Goal: Information Seeking & Learning: Learn about a topic

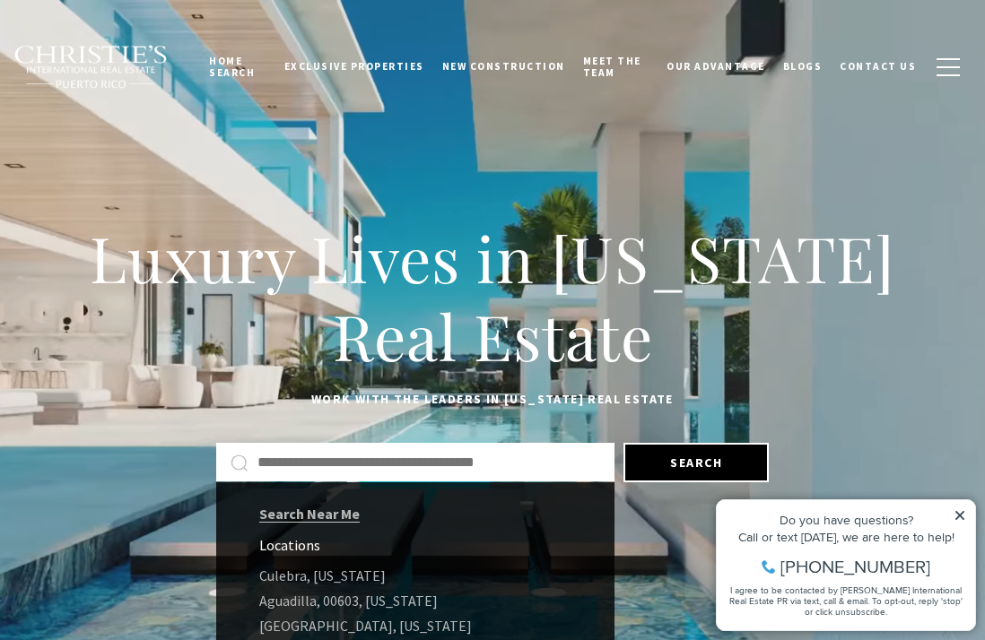
click at [522, 467] on input "Search by Address, City, or Neighborhood" at bounding box center [428, 462] width 343 height 23
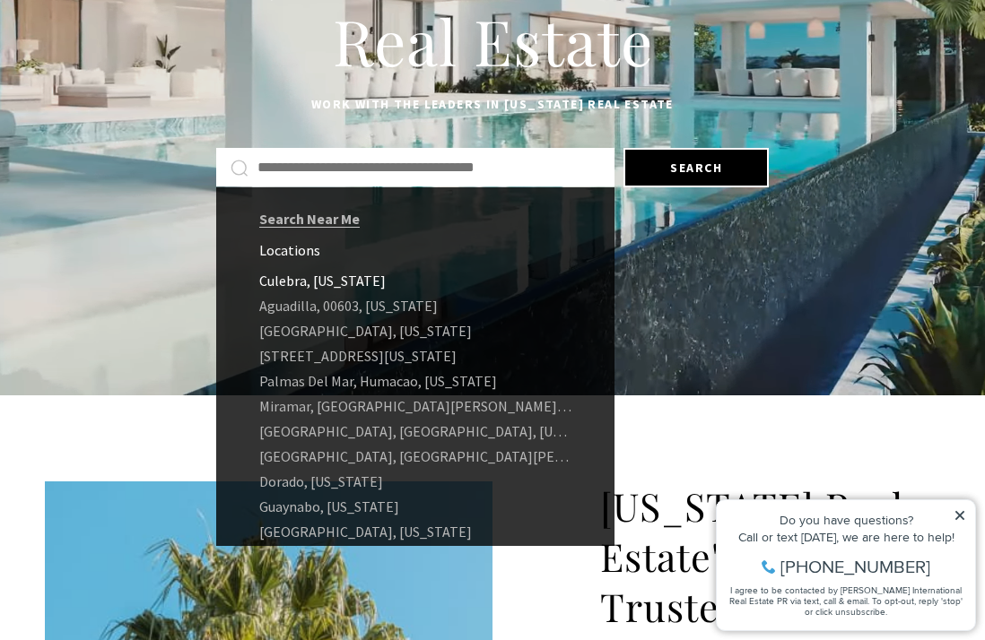
click at [352, 284] on link "Culebra, [US_STATE]" at bounding box center [415, 280] width 398 height 25
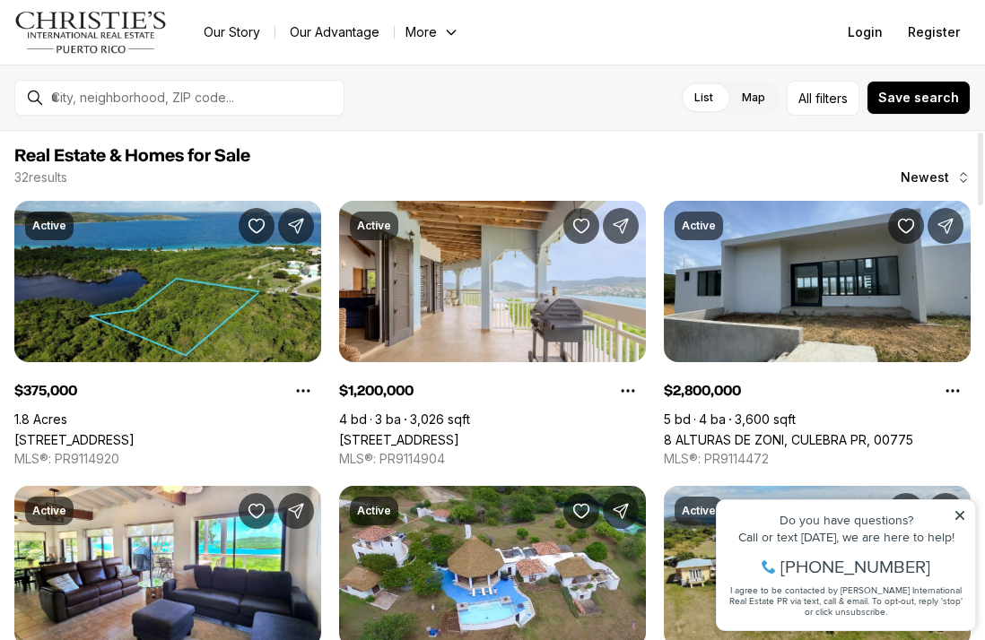
click at [978, 178] on div at bounding box center [980, 169] width 5 height 73
click at [934, 177] on span "Newest" at bounding box center [924, 177] width 48 height 14
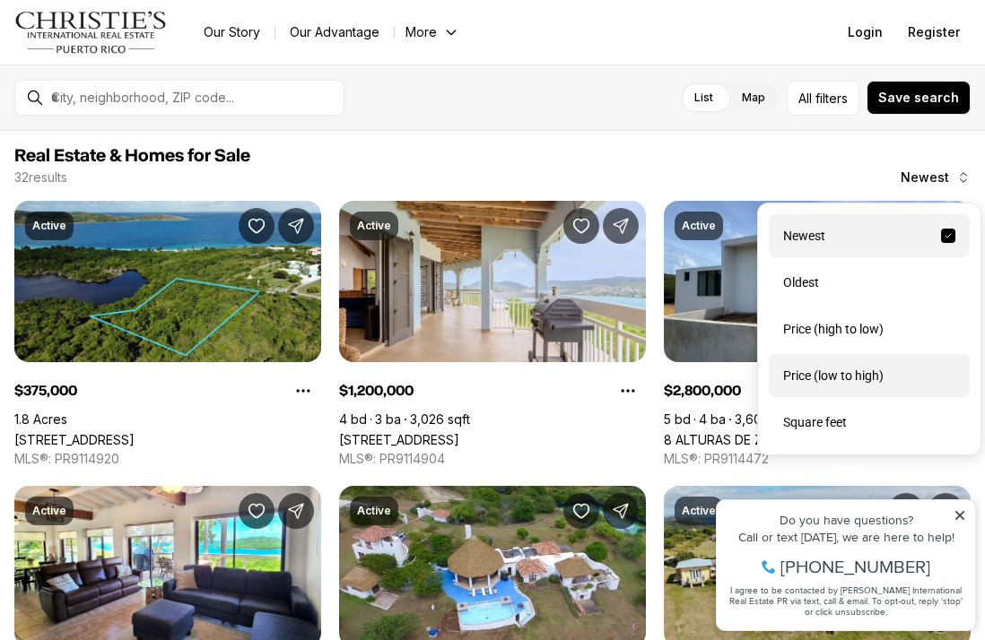
click at [874, 377] on div "Price (low to high)" at bounding box center [869, 375] width 201 height 43
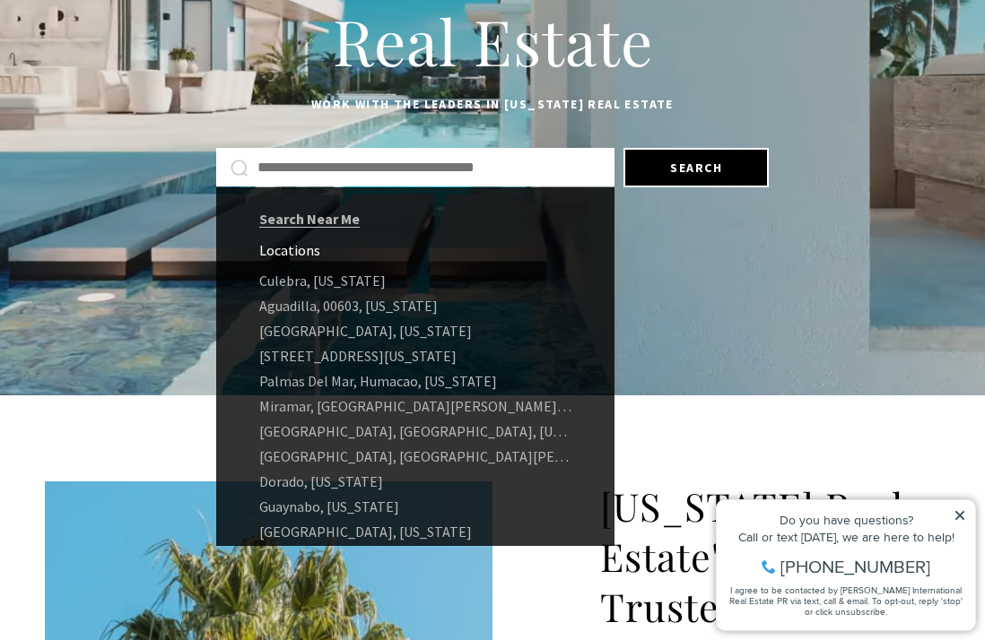
click at [334, 161] on input "Search by Address, City, or Neighborhood" at bounding box center [428, 167] width 343 height 23
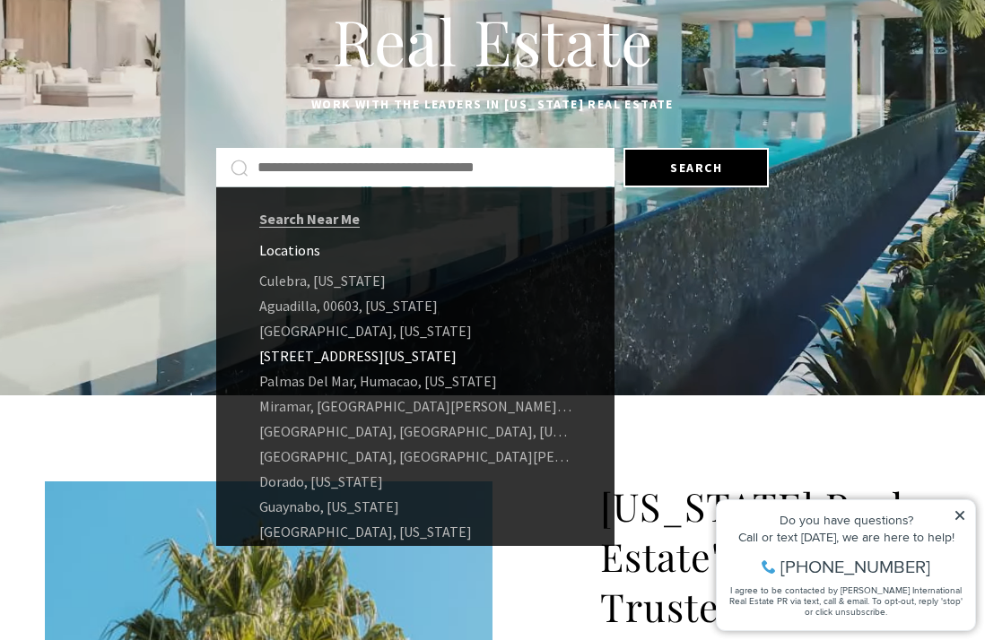
click at [411, 355] on link "[STREET_ADDRESS][US_STATE]" at bounding box center [415, 355] width 398 height 25
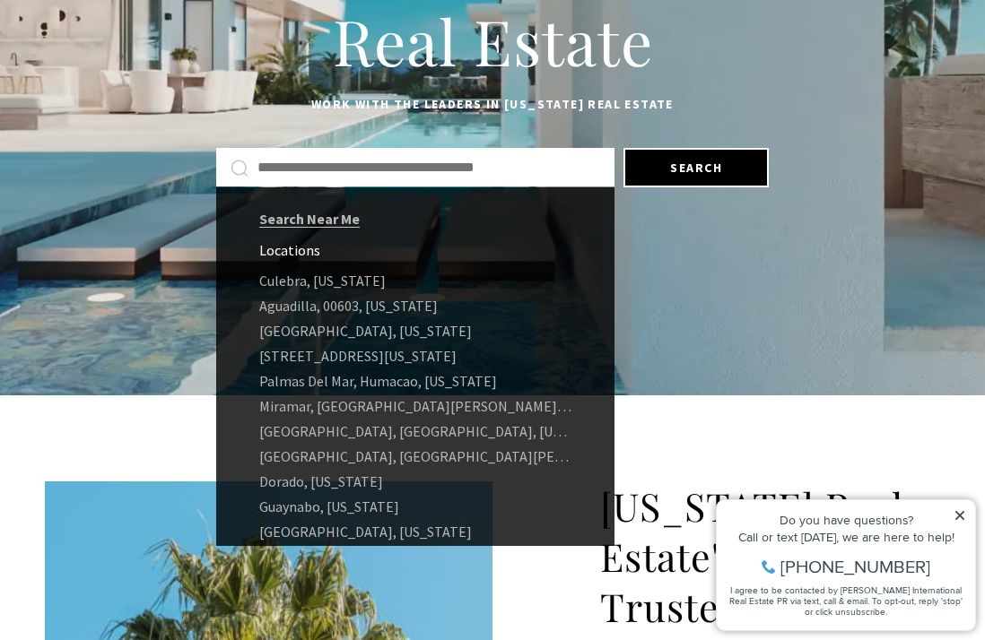
click at [404, 159] on input "text" at bounding box center [428, 167] width 343 height 23
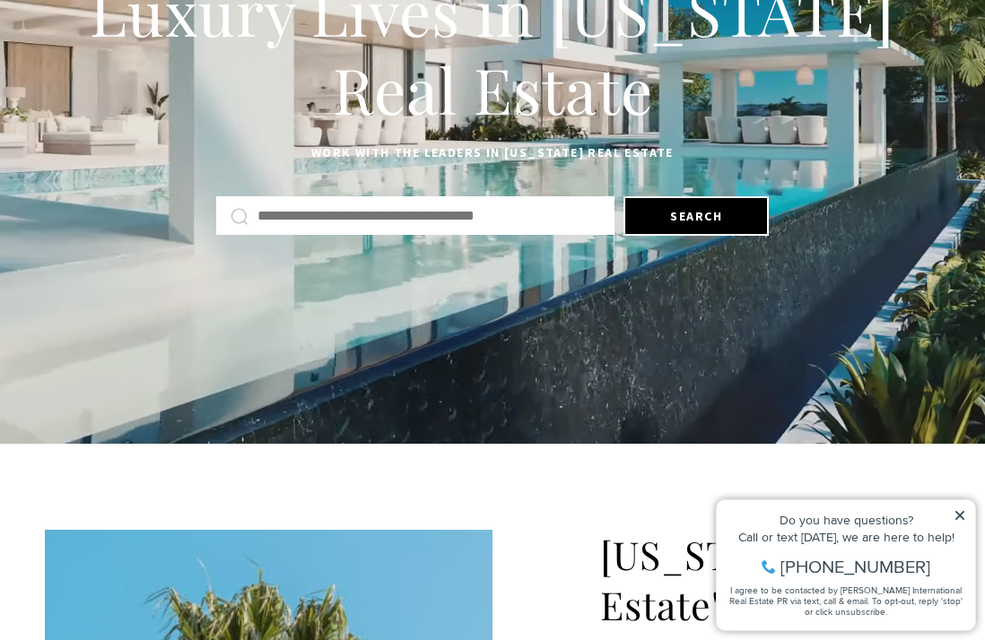
scroll to position [246, 0]
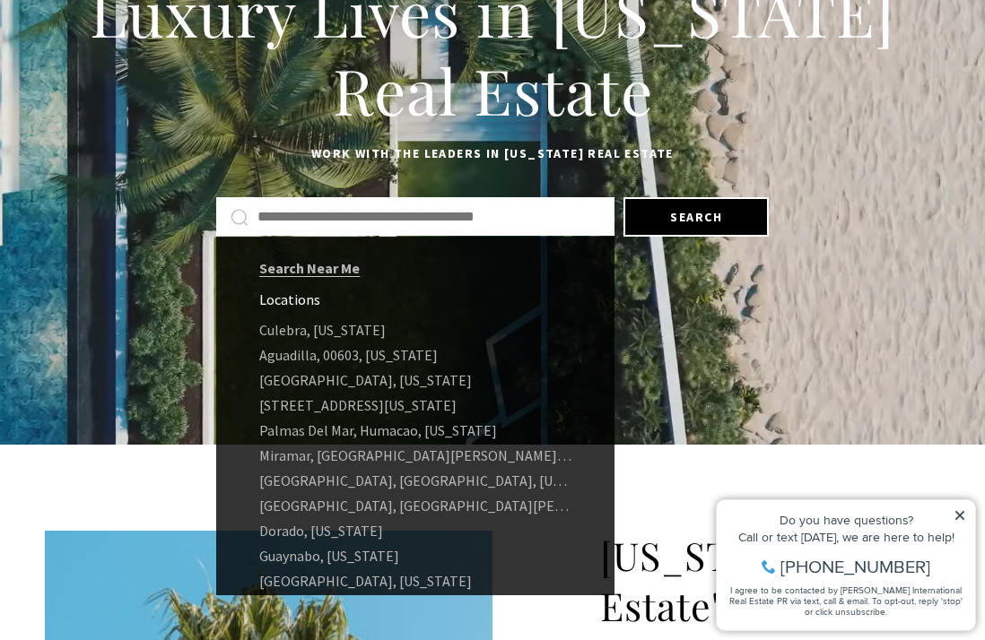
click at [371, 213] on input "Search by Address, City, or Neighborhood" at bounding box center [428, 216] width 343 height 23
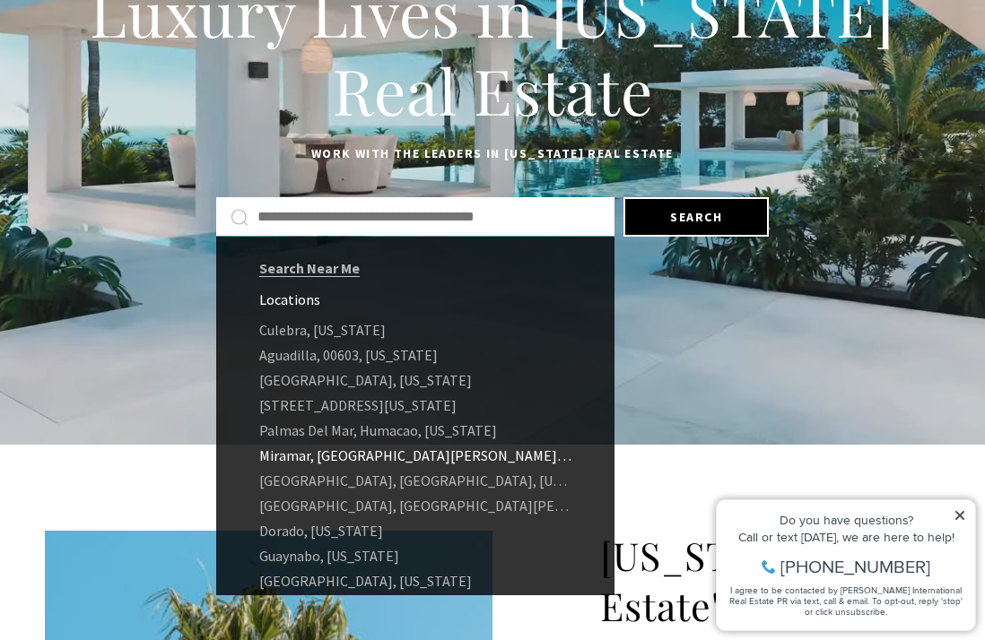
click at [418, 455] on link "Miramar, [GEOGRAPHIC_DATA][PERSON_NAME], 00907, [US_STATE]" at bounding box center [415, 455] width 398 height 25
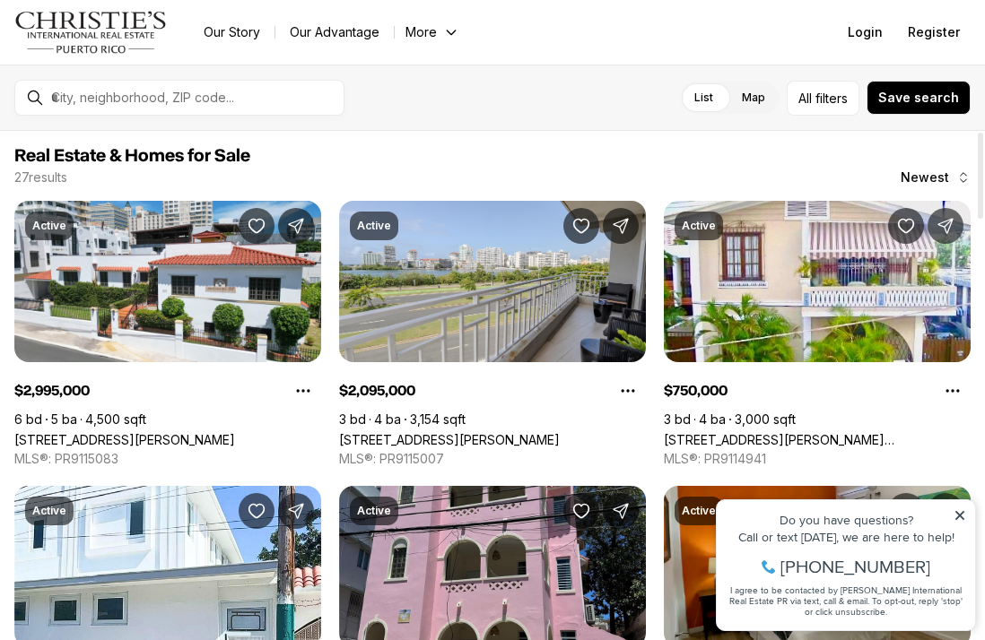
click at [978, 180] on div at bounding box center [980, 176] width 5 height 86
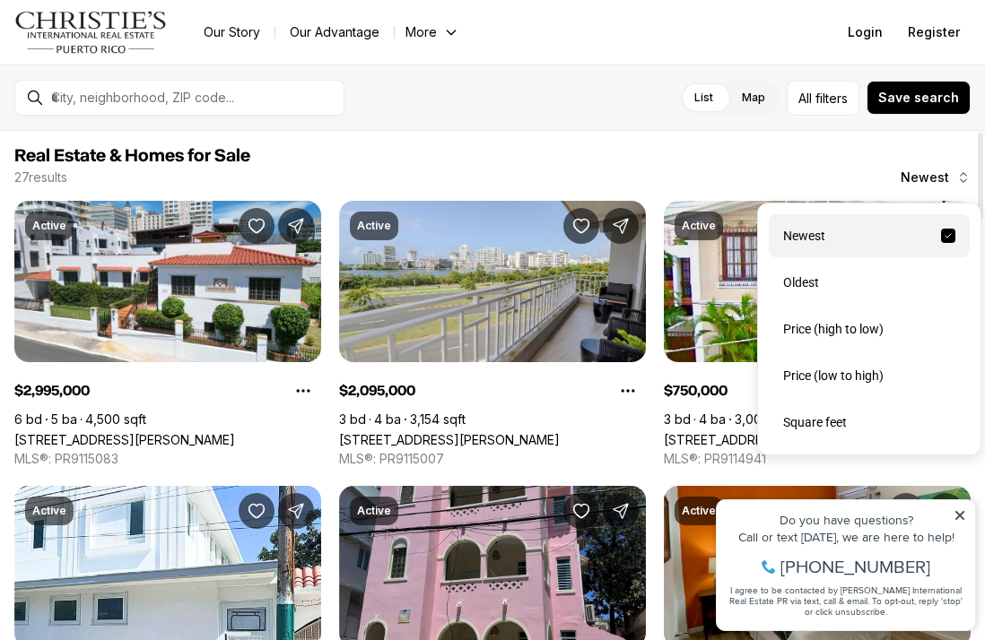
click at [960, 183] on icon "button" at bounding box center [963, 177] width 14 height 14
click at [875, 380] on div "Price (low to high)" at bounding box center [869, 375] width 201 height 43
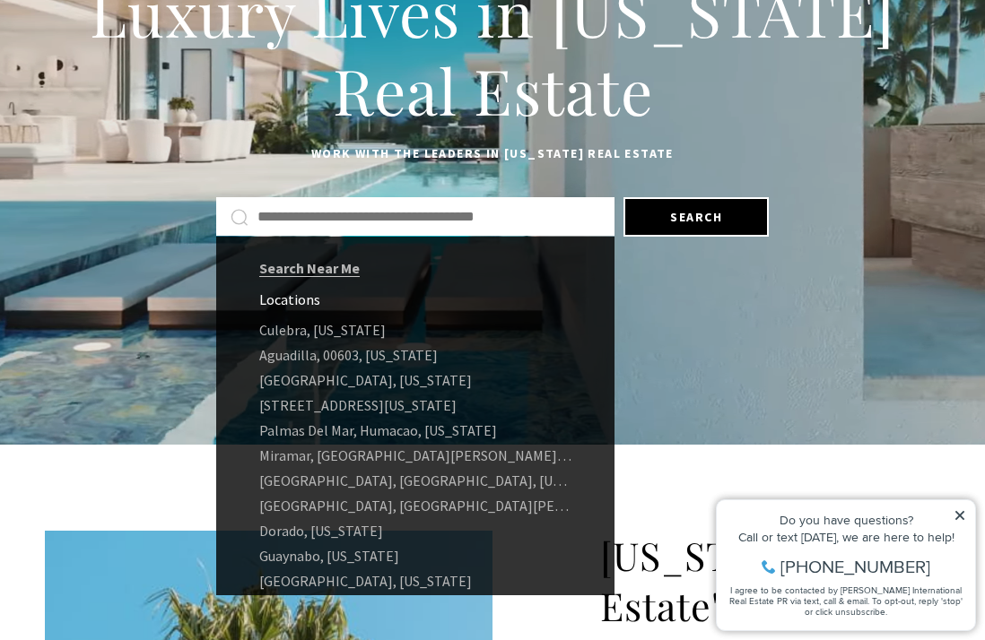
click at [331, 217] on input "Search by Address, City, or Neighborhood" at bounding box center [428, 216] width 343 height 23
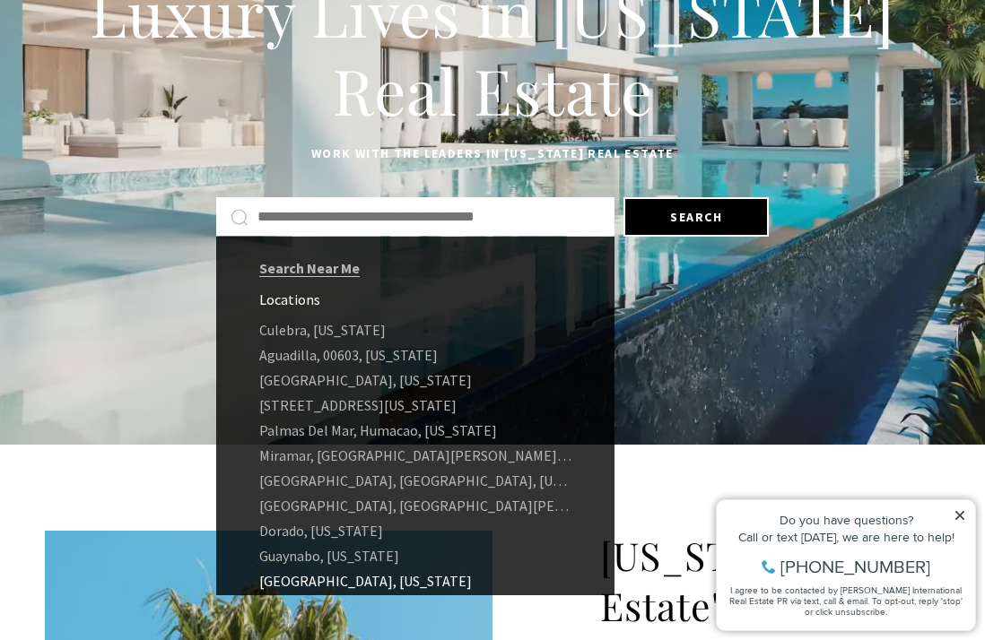
click at [400, 582] on link "Río Grande, Puerto Rico" at bounding box center [415, 581] width 398 height 25
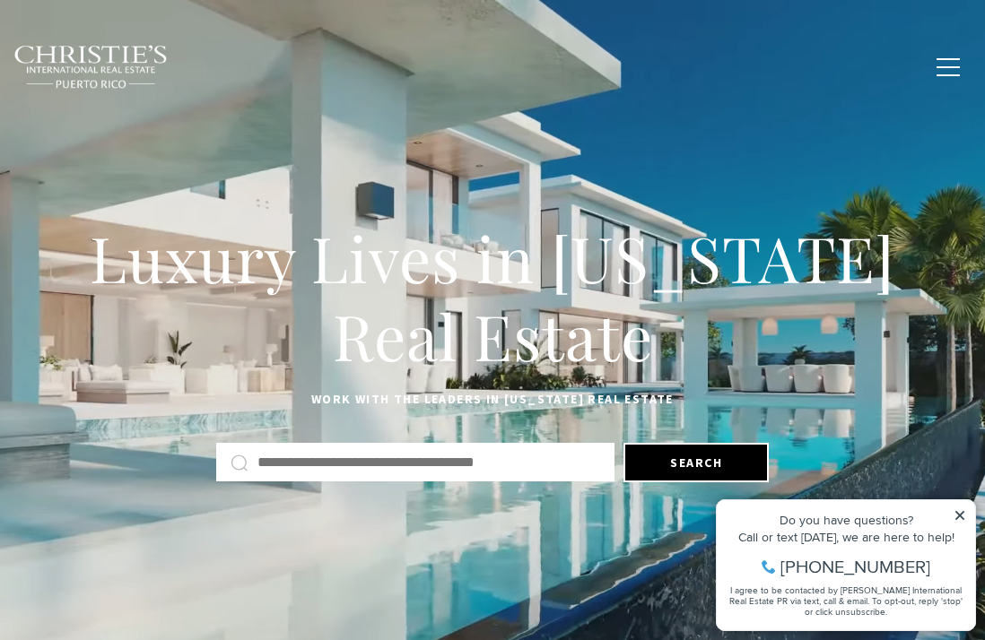
click at [516, 66] on span "New Construction" at bounding box center [503, 66] width 123 height 13
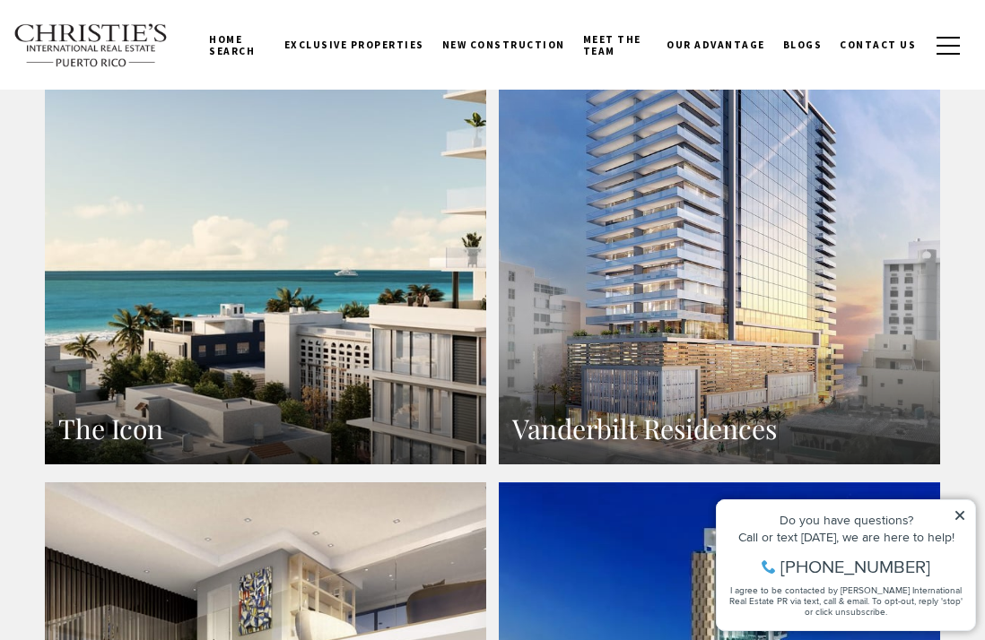
scroll to position [1142, 0]
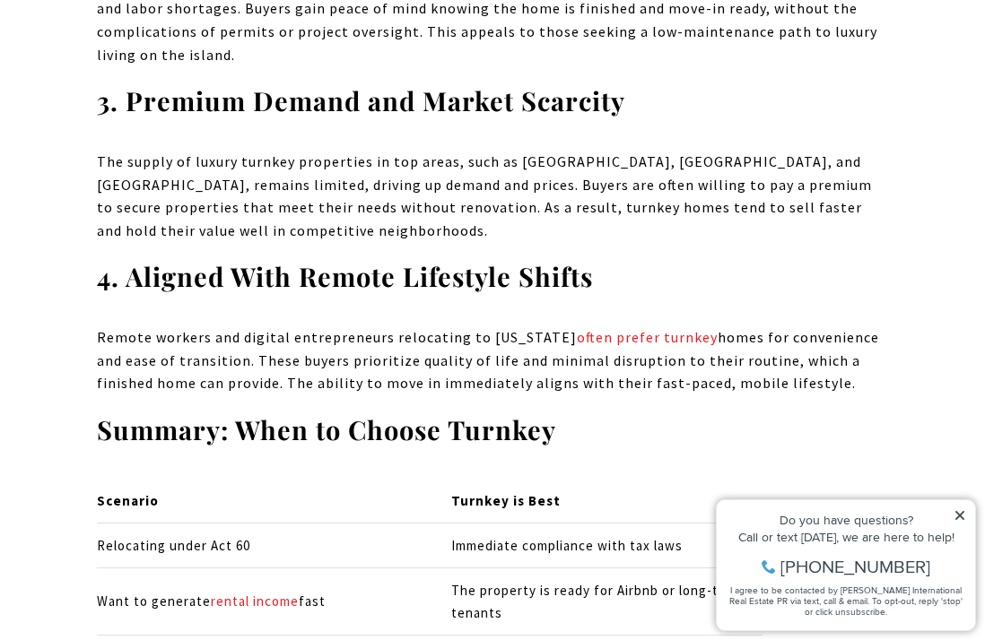
scroll to position [2264, 0]
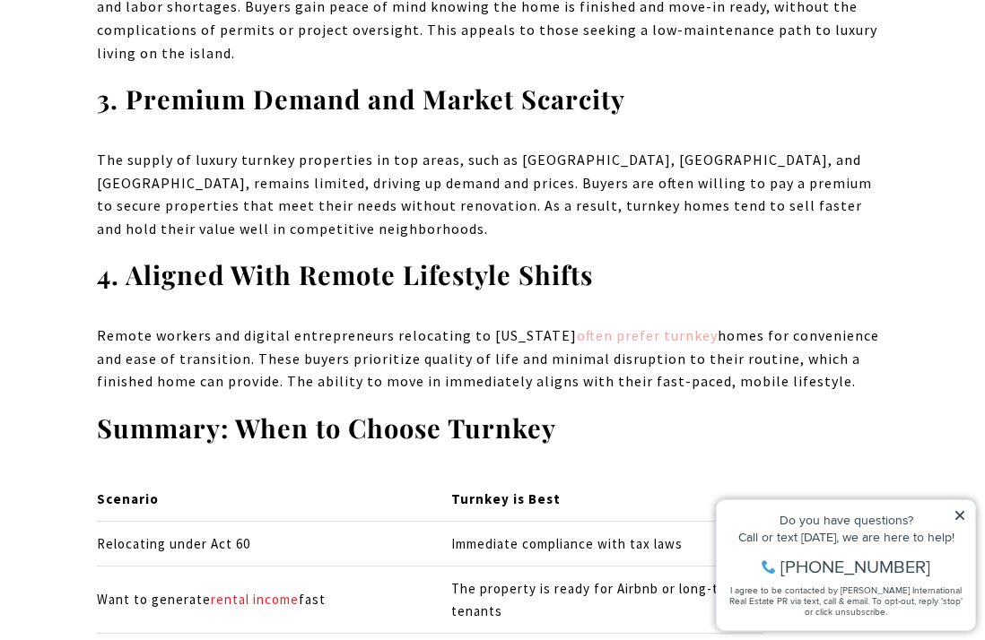
click at [630, 326] on link "often prefer turnkey" at bounding box center [647, 335] width 141 height 18
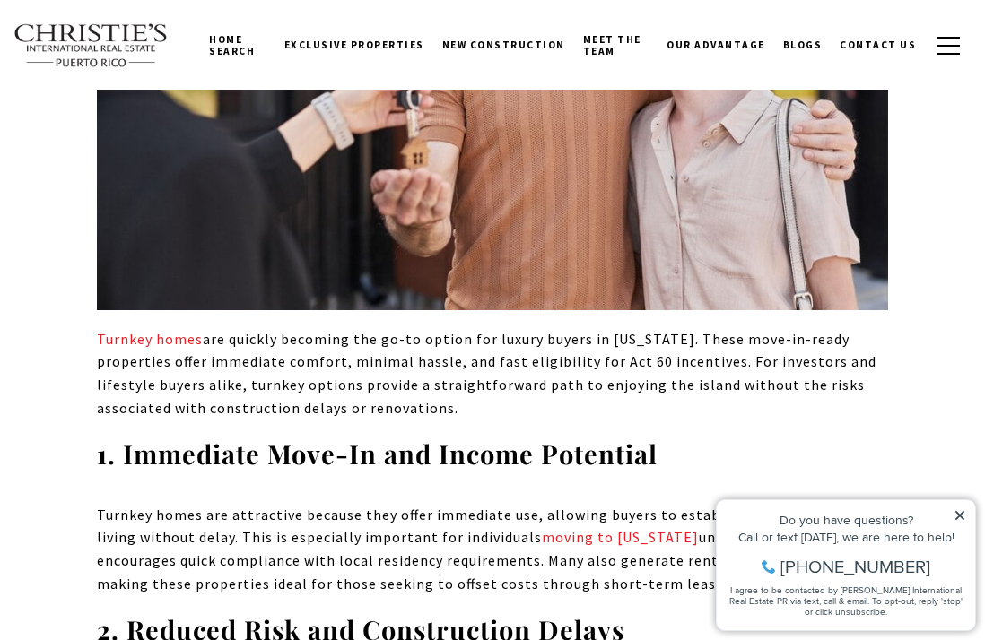
scroll to position [1555, 0]
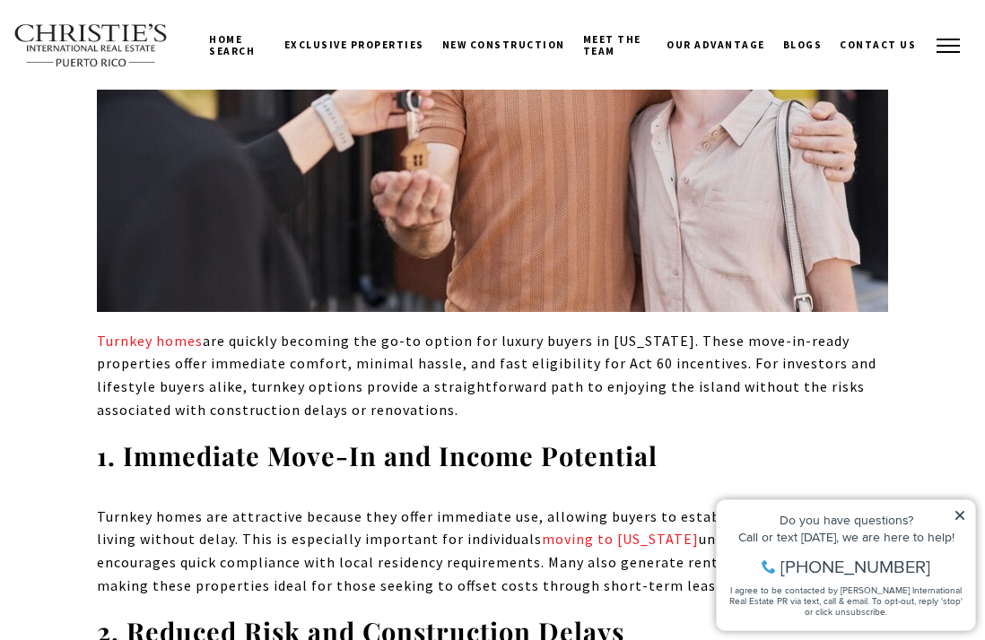
click at [947, 45] on span "button" at bounding box center [947, 46] width 23 height 2
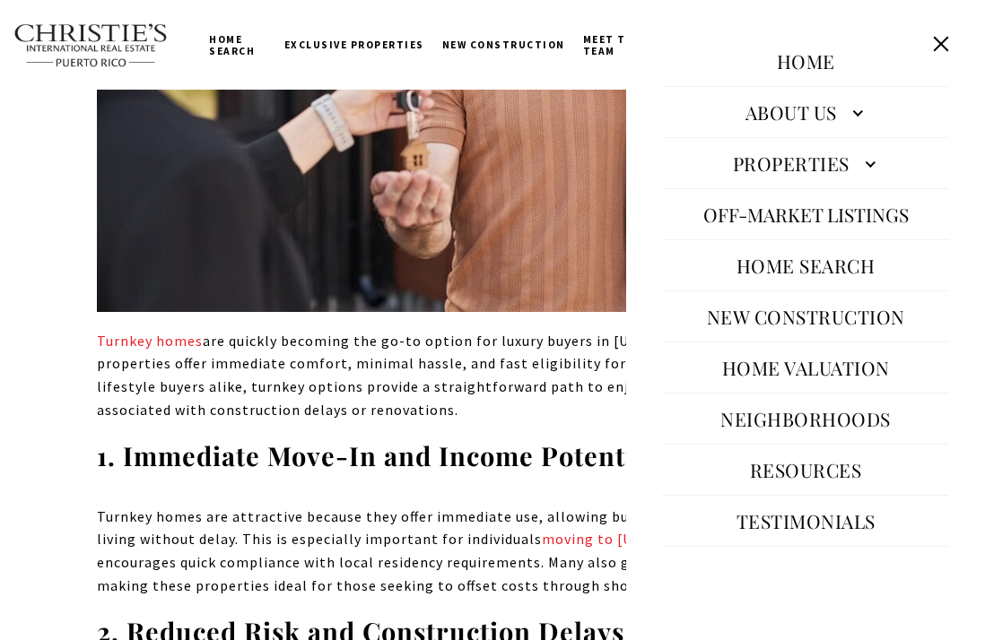
click at [864, 165] on link "Properties" at bounding box center [805, 163] width 287 height 43
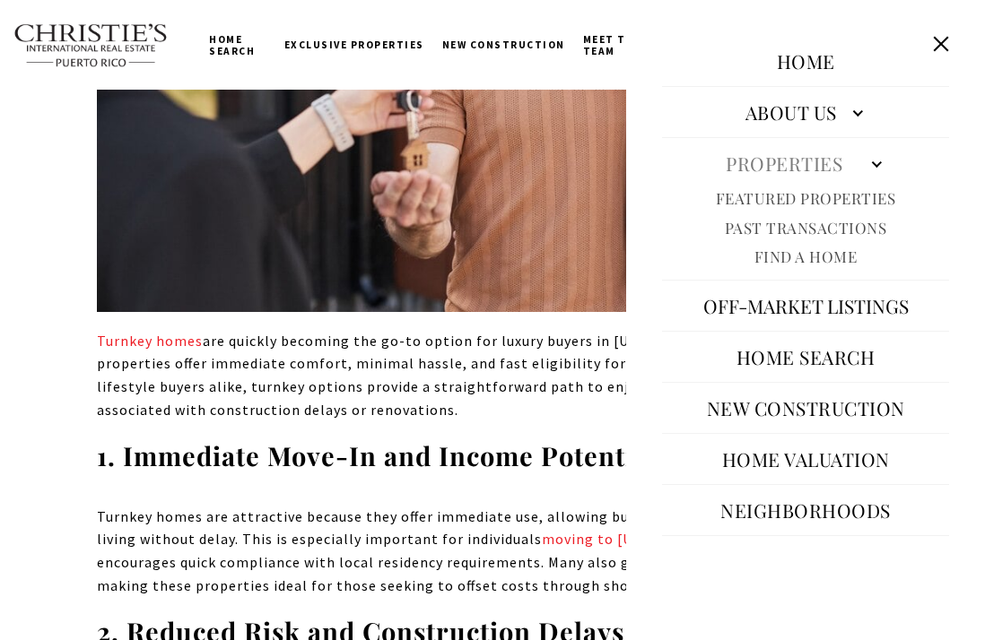
click at [852, 196] on link "Featured Properties" at bounding box center [806, 198] width 180 height 21
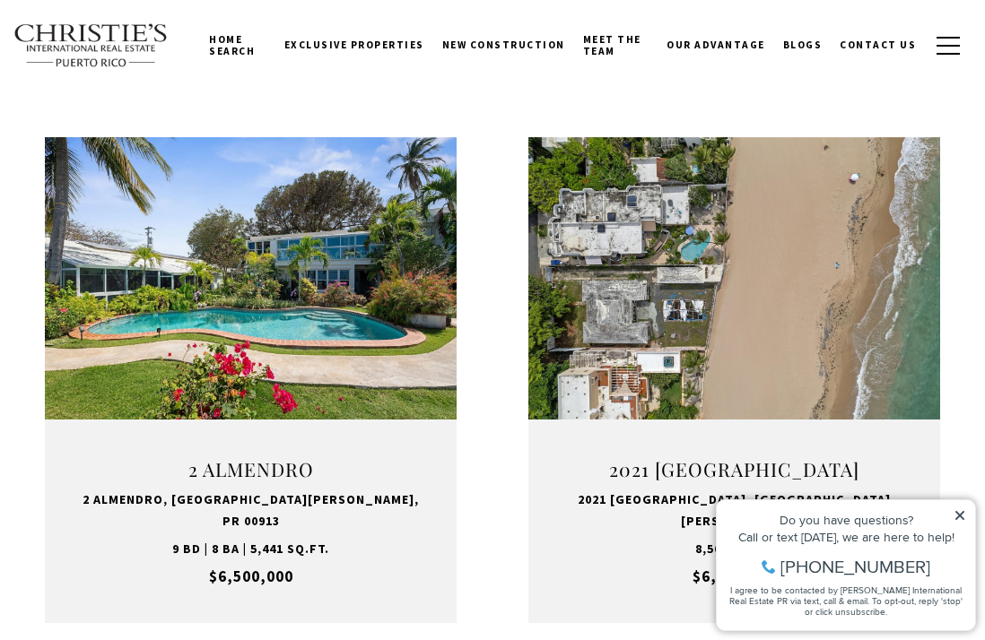
scroll to position [803, 0]
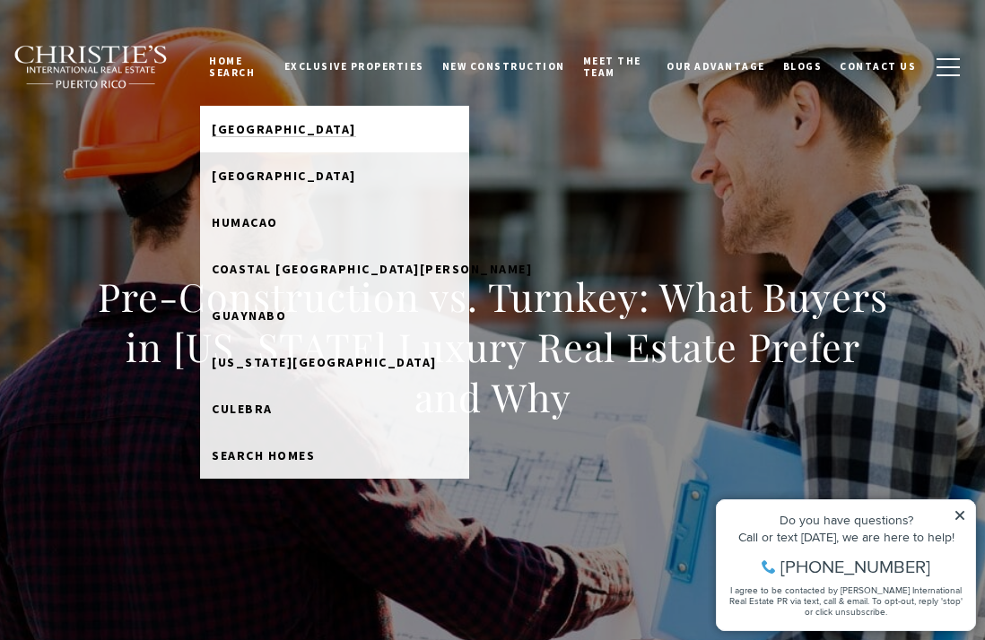
click at [265, 131] on span "[GEOGRAPHIC_DATA]" at bounding box center [284, 129] width 144 height 16
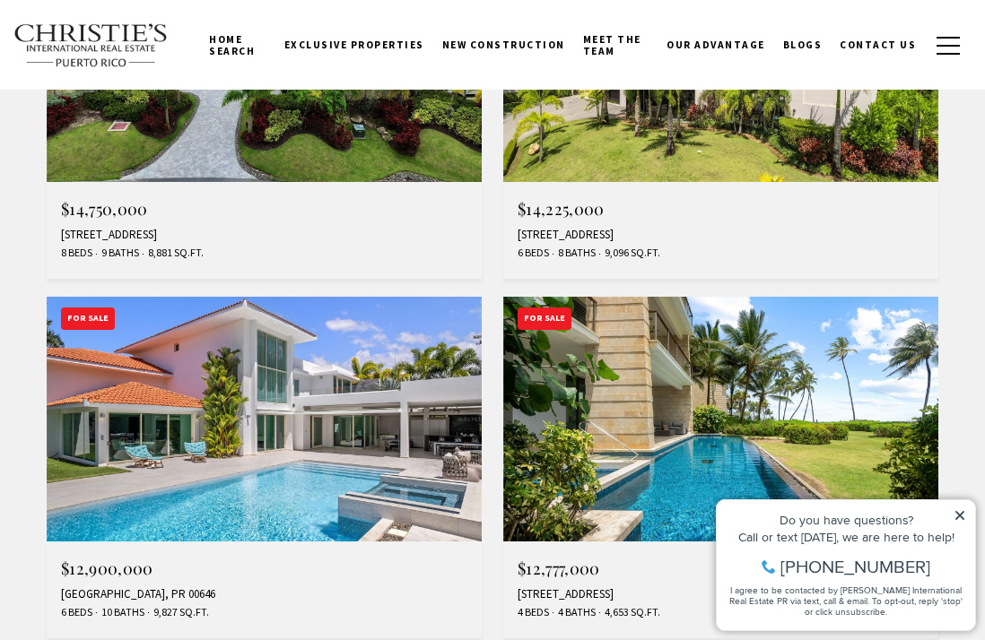
scroll to position [2038, 0]
